Goal: Task Accomplishment & Management: Use online tool/utility

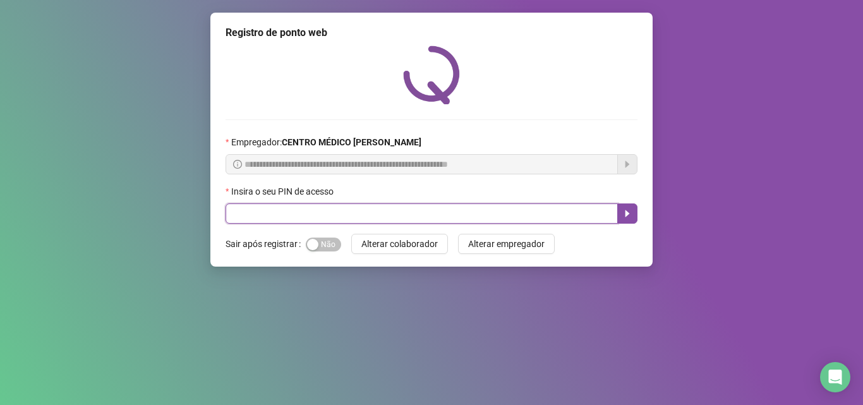
click at [496, 213] on input "text" at bounding box center [422, 214] width 393 height 20
type input "*****"
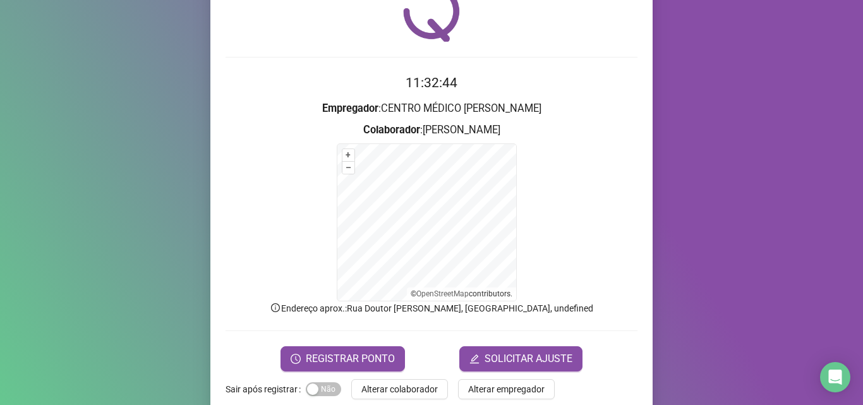
scroll to position [63, 0]
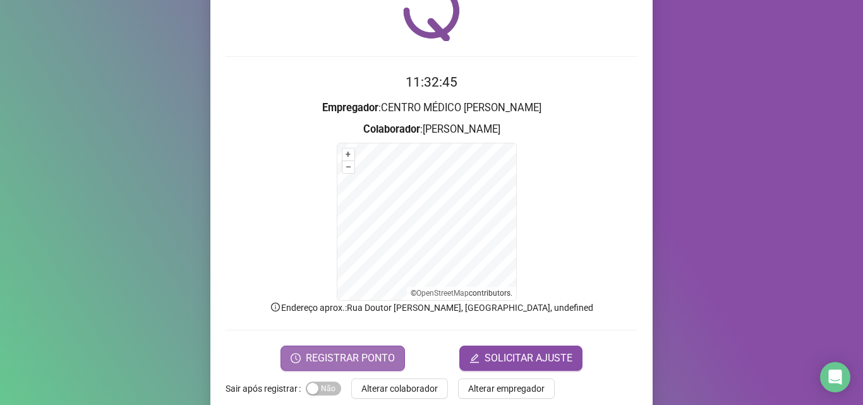
click at [356, 348] on button "REGISTRAR PONTO" at bounding box center [343, 358] width 125 height 25
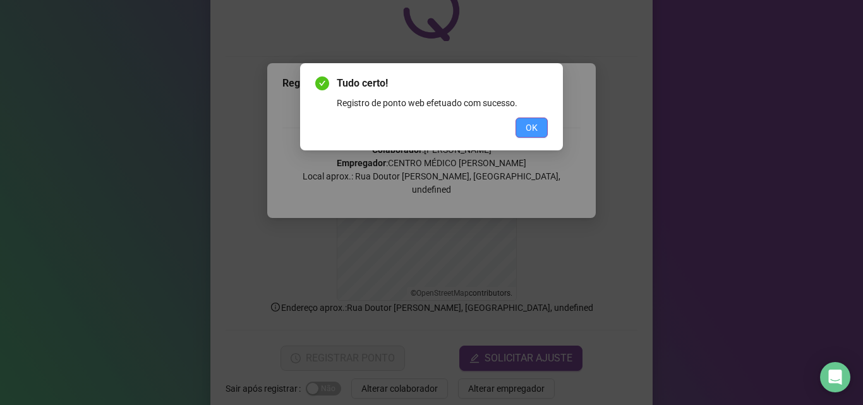
click at [530, 123] on span "OK" at bounding box center [532, 128] width 12 height 14
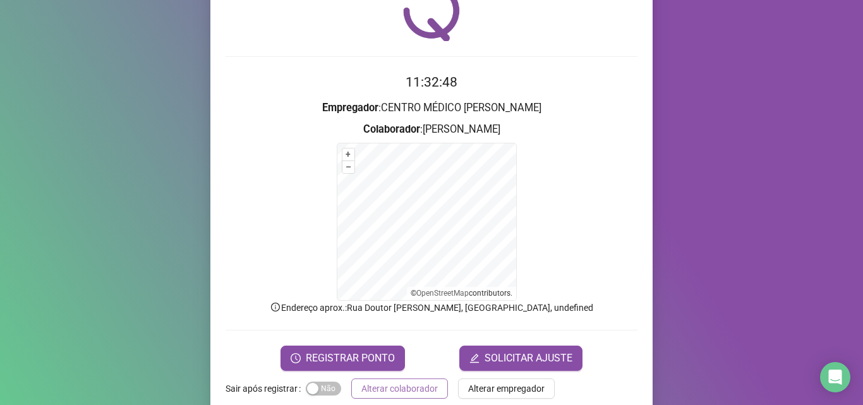
click at [396, 382] on span "Alterar colaborador" at bounding box center [400, 389] width 76 height 14
click at [396, 382] on div "Registro de ponto web 11:32:48 Empregador : CENTRO MÉDICO [PERSON_NAME] : [PERS…" at bounding box center [431, 202] width 863 height 405
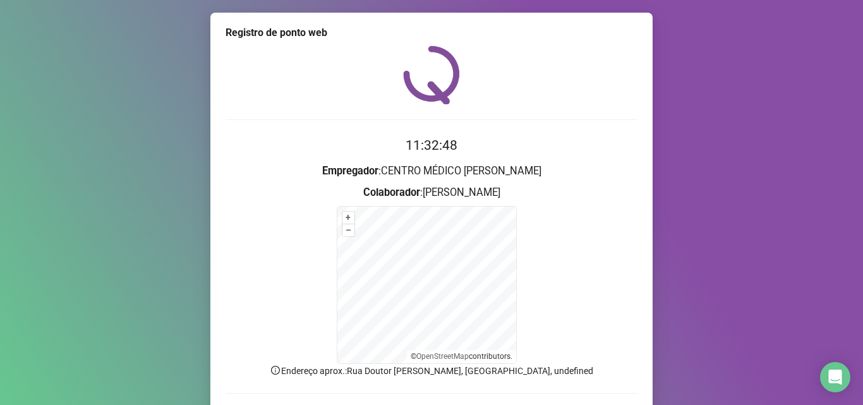
click at [396, 382] on div "Registro de ponto web 11:32:48 Empregador : CENTRO MÉDICO [PERSON_NAME] : [PERS…" at bounding box center [431, 202] width 863 height 405
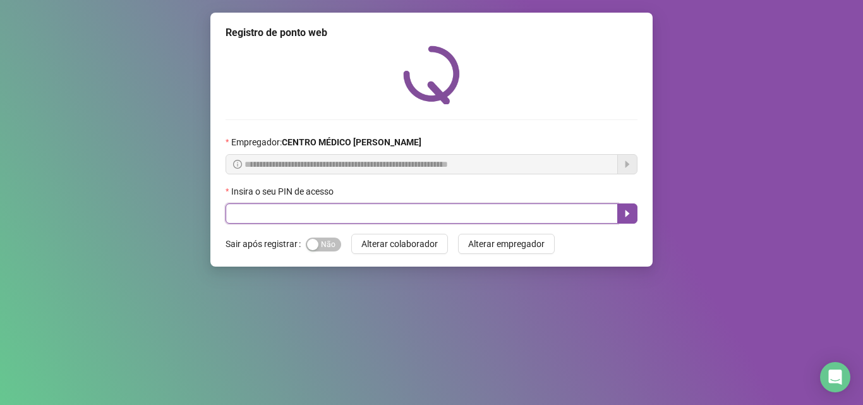
click at [505, 215] on input "text" at bounding box center [422, 214] width 393 height 20
click at [344, 214] on input "text" at bounding box center [422, 214] width 393 height 20
type input "*****"
click at [630, 216] on icon "caret-right" at bounding box center [628, 214] width 10 height 10
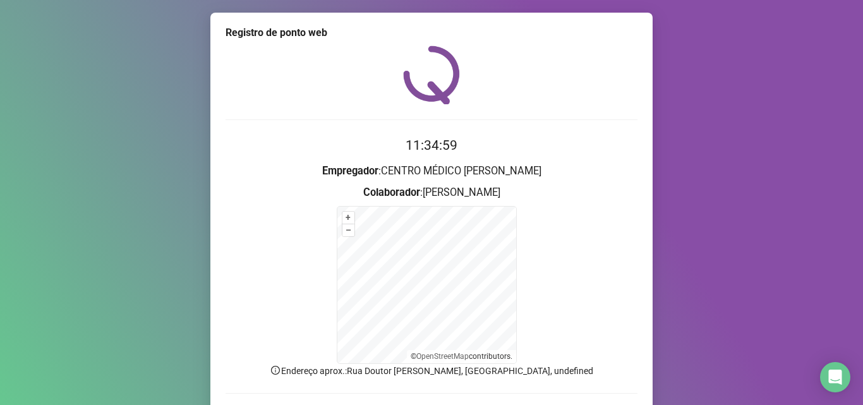
scroll to position [85, 0]
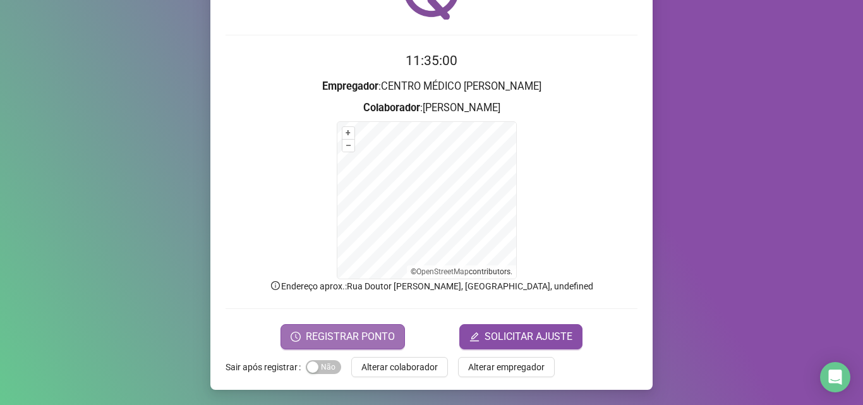
click at [333, 342] on span "REGISTRAR PONTO" at bounding box center [350, 336] width 89 height 15
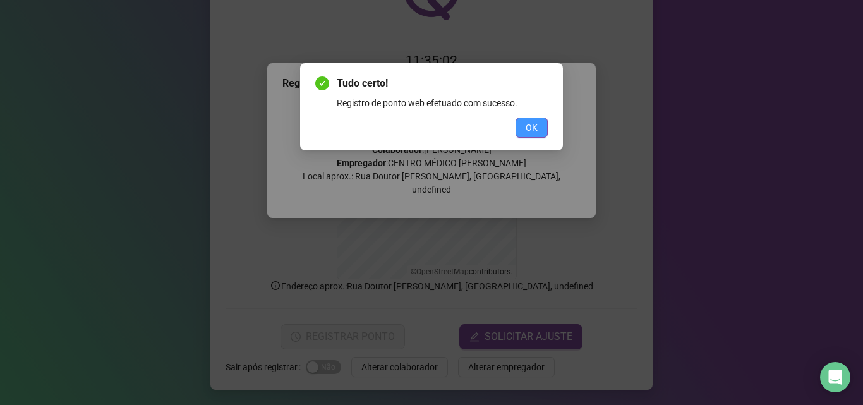
click at [533, 129] on span "OK" at bounding box center [532, 128] width 12 height 14
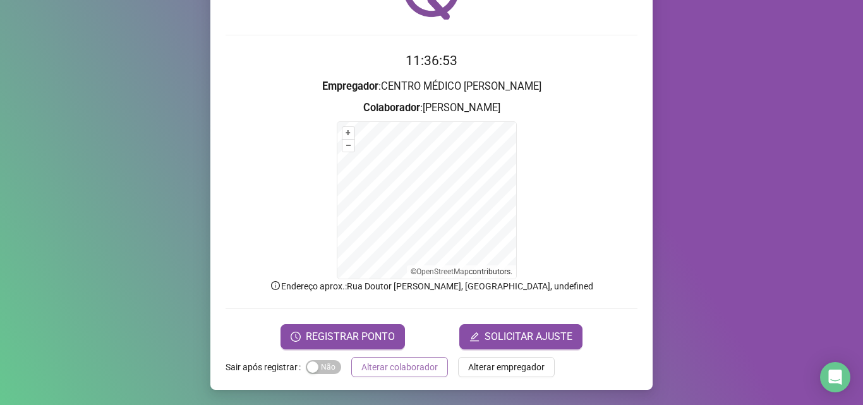
click at [413, 374] on button "Alterar colaborador" at bounding box center [399, 367] width 97 height 20
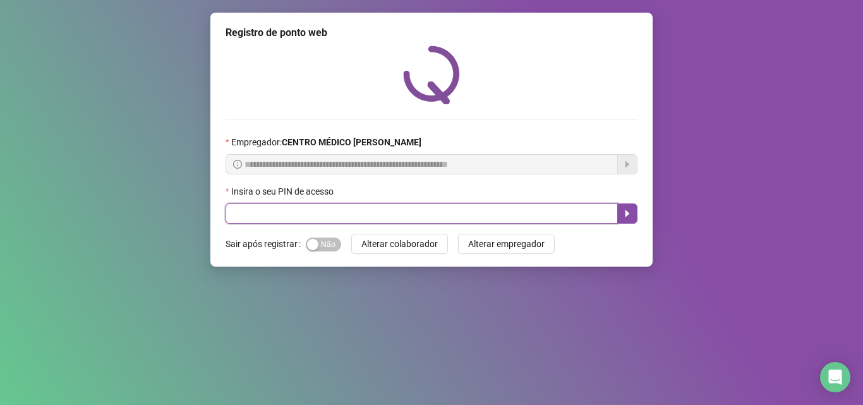
click at [464, 205] on input "text" at bounding box center [422, 214] width 393 height 20
type input "*****"
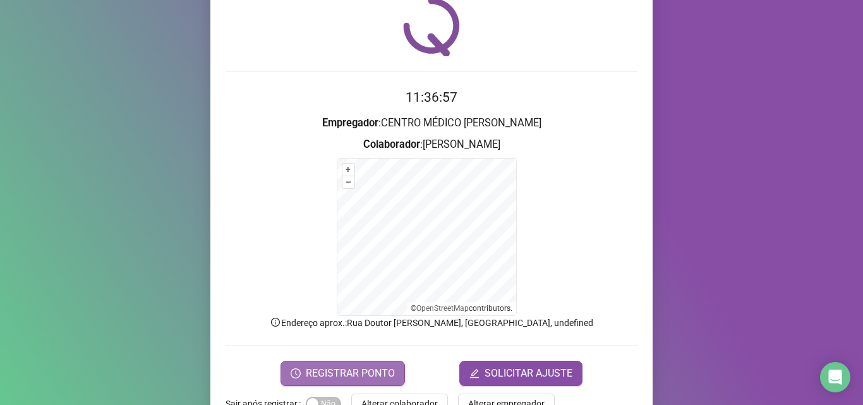
scroll to position [85, 0]
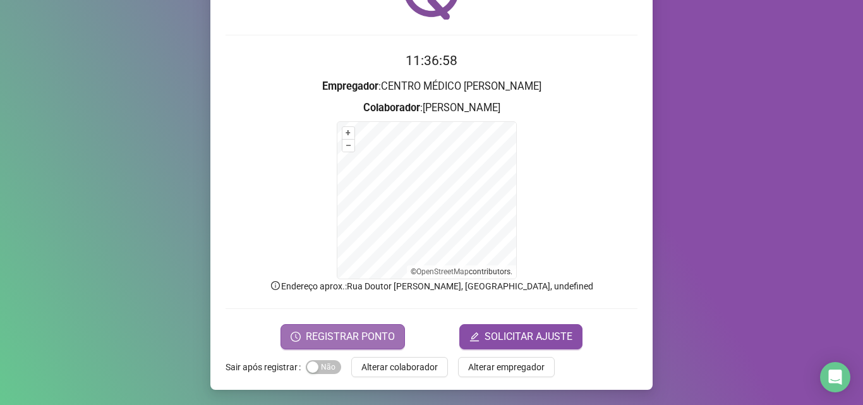
click at [333, 339] on span "REGISTRAR PONTO" at bounding box center [350, 336] width 89 height 15
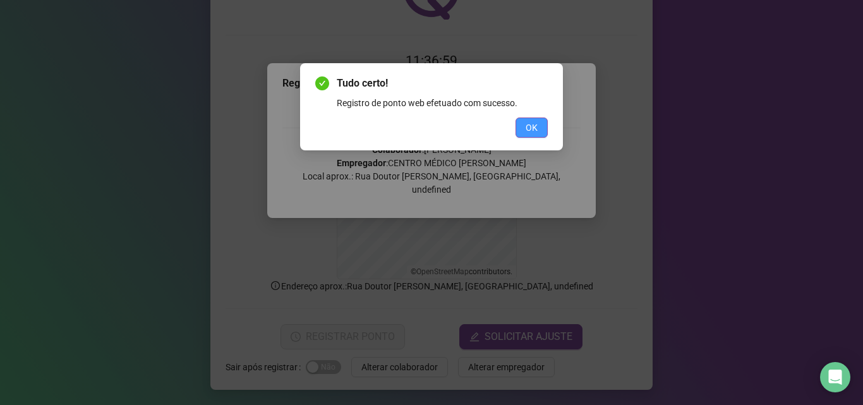
click at [534, 130] on span "OK" at bounding box center [532, 128] width 12 height 14
click at [534, 130] on div "Tudo certo! Registro de ponto web efetuado com sucesso. OK" at bounding box center [431, 202] width 863 height 405
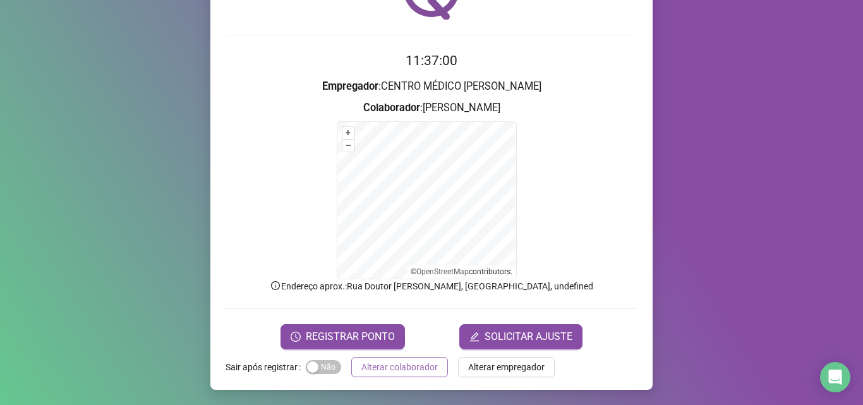
click at [400, 372] on span "Alterar colaborador" at bounding box center [400, 367] width 76 height 14
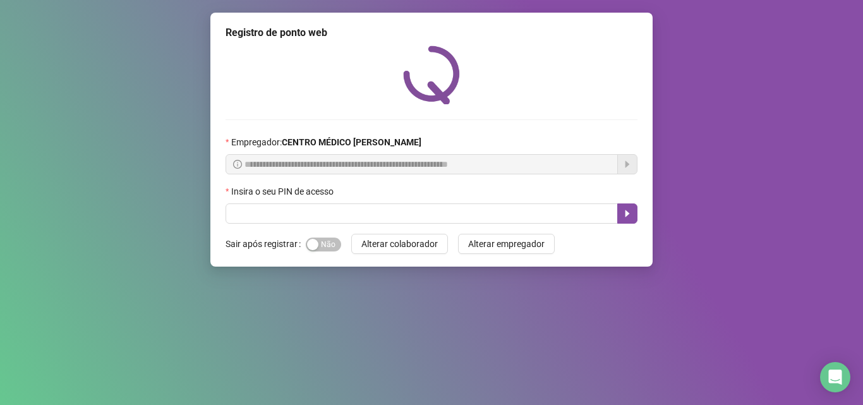
scroll to position [0, 0]
